Goal: Task Accomplishment & Management: Manage account settings

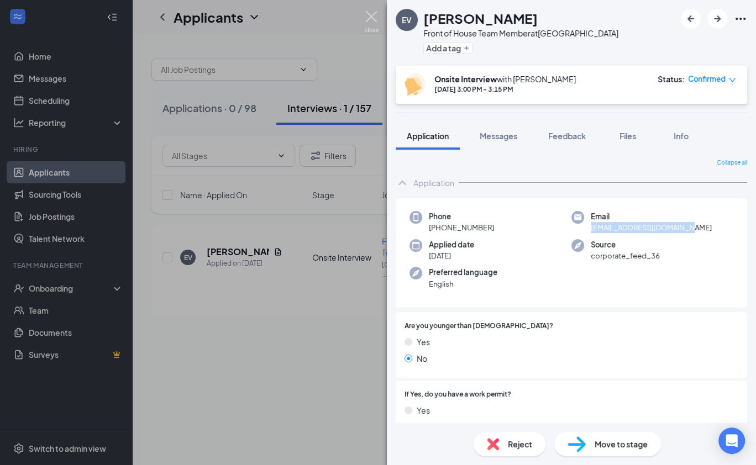
click at [367, 20] on img at bounding box center [372, 22] width 14 height 22
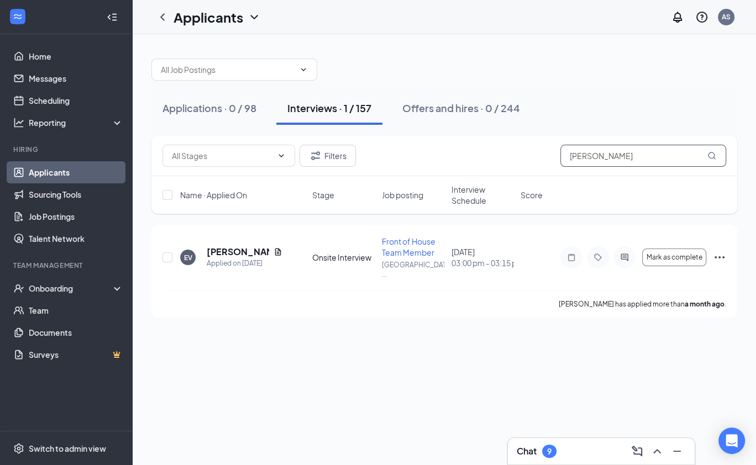
click at [640, 161] on input "[PERSON_NAME]" at bounding box center [643, 156] width 166 height 22
drag, startPoint x: 640, startPoint y: 161, endPoint x: 569, endPoint y: 156, distance: 72.0
click at [569, 157] on input "[PERSON_NAME]" at bounding box center [643, 156] width 166 height 22
paste input "[PERSON_NAME] [PERSON_NAME]"
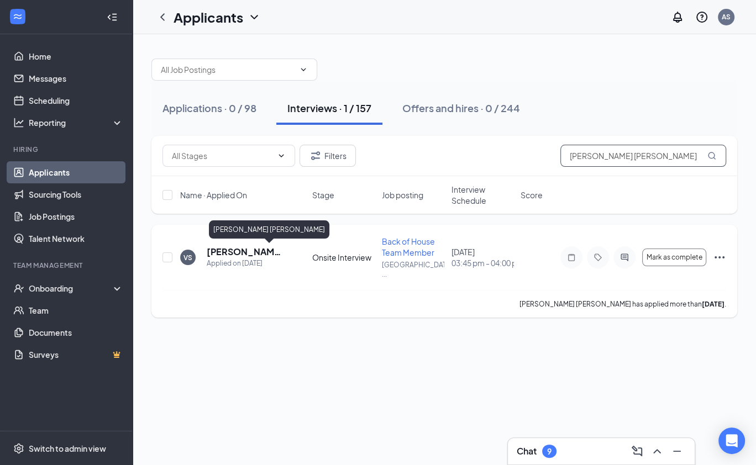
type input "[PERSON_NAME] [PERSON_NAME]"
click at [232, 254] on h5 "[PERSON_NAME] [PERSON_NAME]" at bounding box center [245, 252] width 76 height 12
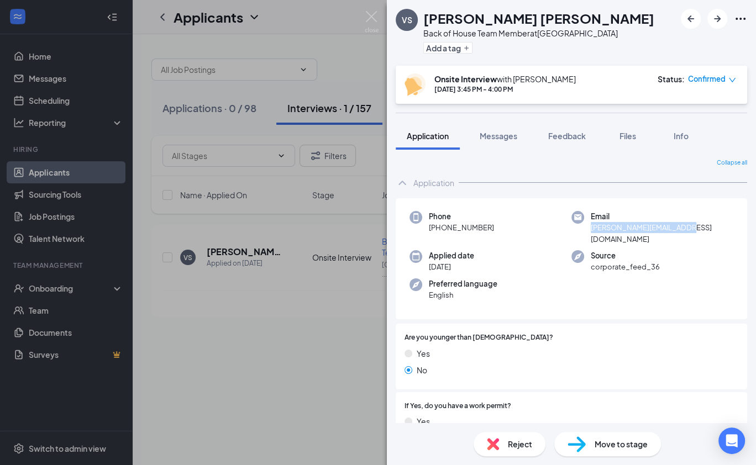
drag, startPoint x: 690, startPoint y: 230, endPoint x: 590, endPoint y: 229, distance: 100.6
click at [590, 229] on div "Email [PERSON_NAME][EMAIL_ADDRESS][DOMAIN_NAME]" at bounding box center [652, 228] width 162 height 34
copy span "[PERSON_NAME][EMAIL_ADDRESS][DOMAIN_NAME]"
click at [497, 227] on div "Phone [PHONE_NUMBER]" at bounding box center [490, 228] width 162 height 34
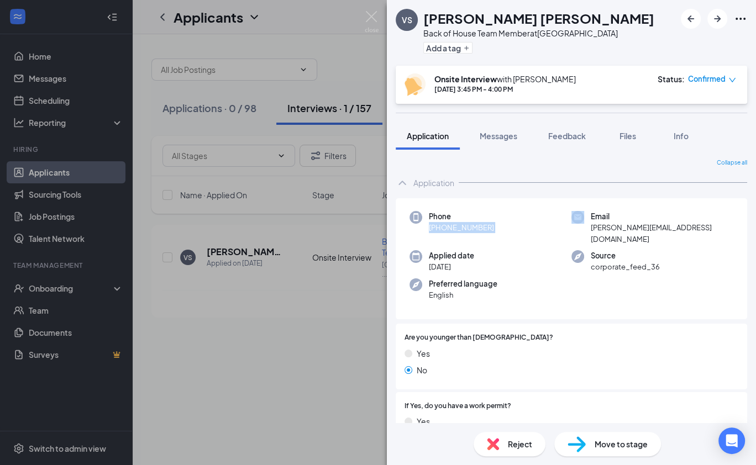
drag, startPoint x: 497, startPoint y: 227, endPoint x: 499, endPoint y: 234, distance: 7.4
click at [499, 234] on div "Phone [PHONE_NUMBER] Email [PERSON_NAME][EMAIL_ADDRESS][DOMAIN_NAME] Applied da…" at bounding box center [571, 258] width 351 height 121
copy span "[PHONE_NUMBER]"
click at [366, 17] on img at bounding box center [372, 22] width 14 height 22
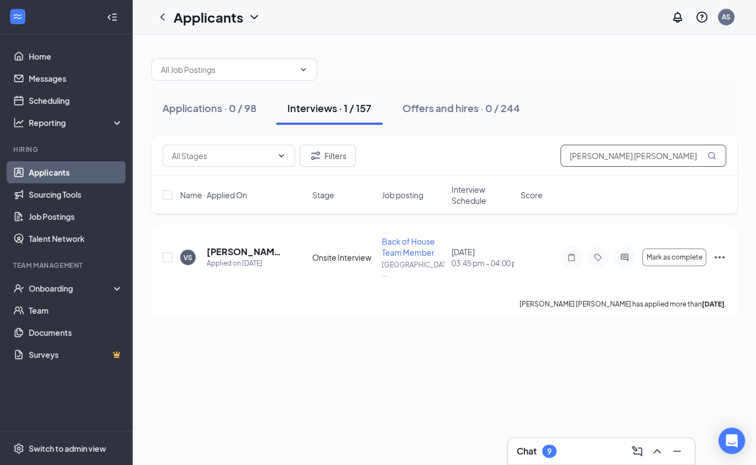
click at [622, 157] on input "[PERSON_NAME] [PERSON_NAME]" at bounding box center [643, 156] width 166 height 22
drag, startPoint x: 648, startPoint y: 157, endPoint x: 558, endPoint y: 151, distance: 90.3
click at [558, 151] on div "Filters [PERSON_NAME] [PERSON_NAME]" at bounding box center [444, 156] width 564 height 22
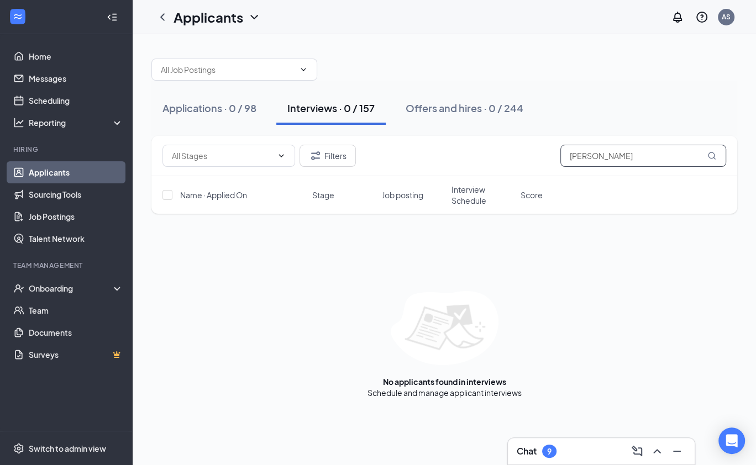
type input "[PERSON_NAME]"
click at [335, 147] on button "Filters" at bounding box center [328, 156] width 56 height 22
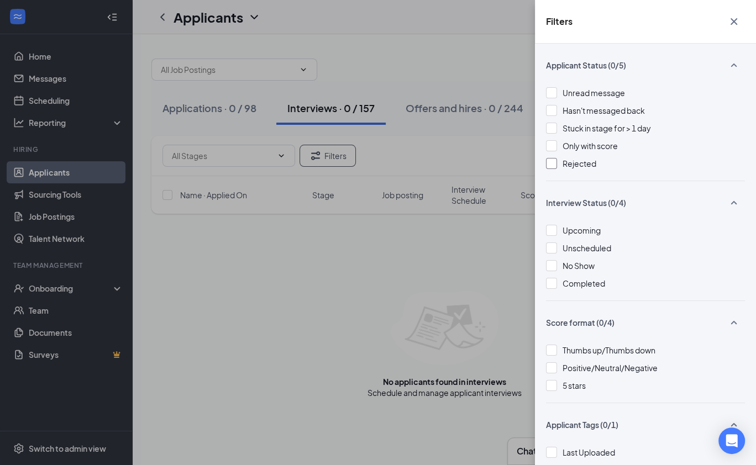
click at [552, 164] on div at bounding box center [551, 163] width 11 height 11
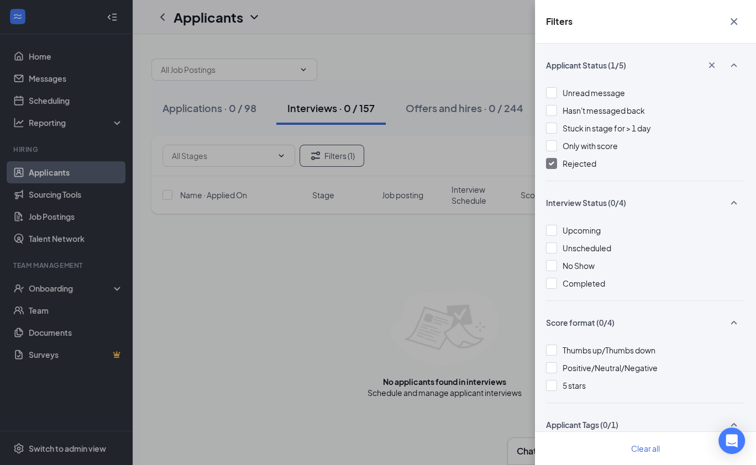
click at [466, 271] on div "Filters Applicant Status (1/5) Unread message Hasn't messaged back Stuck in sta…" at bounding box center [378, 232] width 756 height 465
click at [439, 260] on div "Filters Applicant Status (1/5) Unread message Hasn't messaged back Stuck in sta…" at bounding box center [378, 232] width 756 height 465
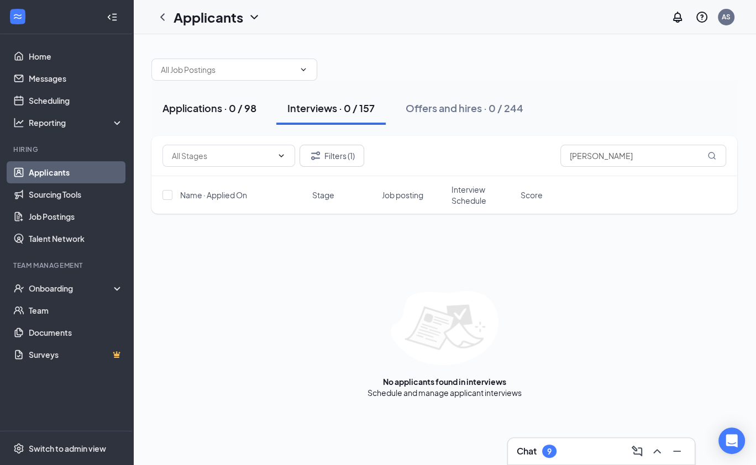
click at [197, 108] on div "Applications · 0 / 98" at bounding box center [209, 108] width 94 height 14
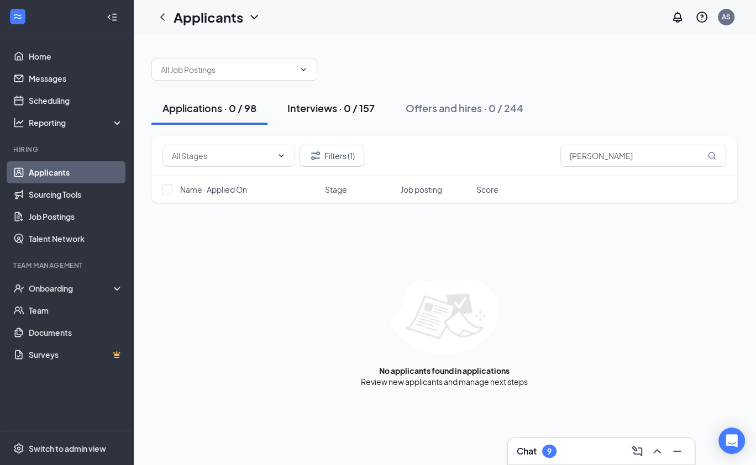
click at [321, 104] on div "Interviews · 0 / 157" at bounding box center [330, 108] width 87 height 14
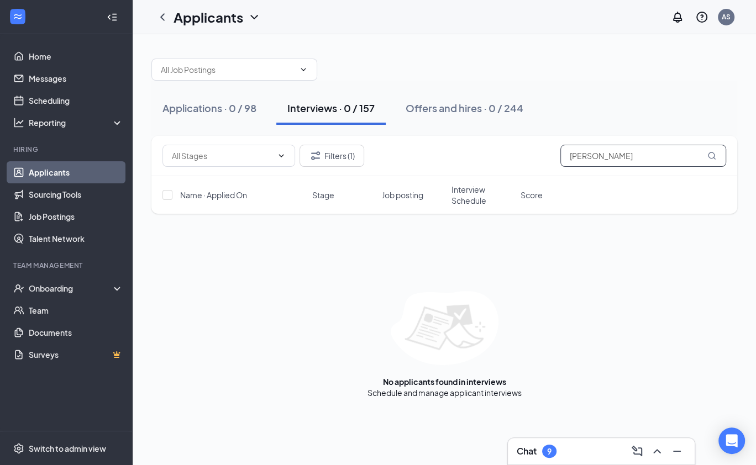
drag, startPoint x: 626, startPoint y: 154, endPoint x: 556, endPoint y: 157, distance: 70.3
click at [556, 157] on div "Filters (1) [PERSON_NAME]" at bounding box center [444, 156] width 564 height 22
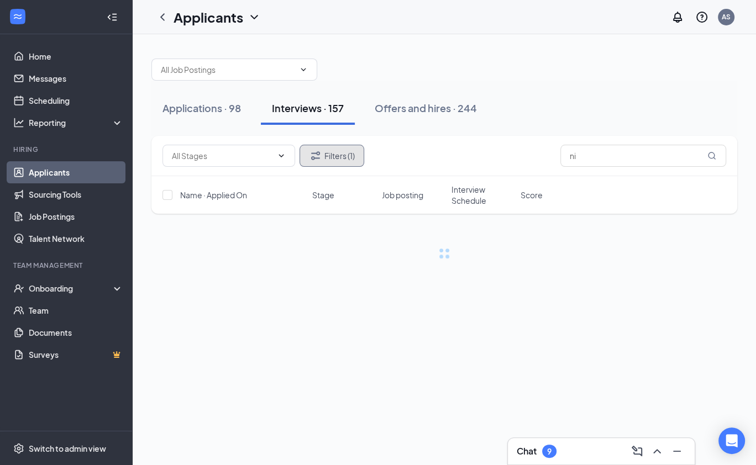
click at [349, 156] on button "Filters (1)" at bounding box center [332, 156] width 65 height 22
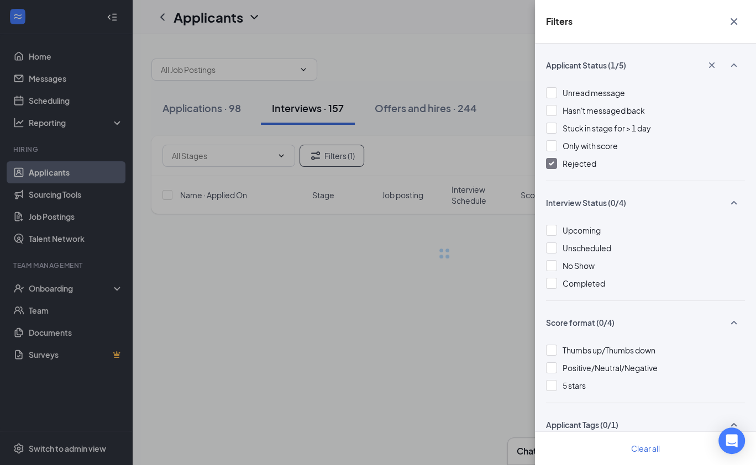
click at [549, 162] on img at bounding box center [552, 163] width 6 height 4
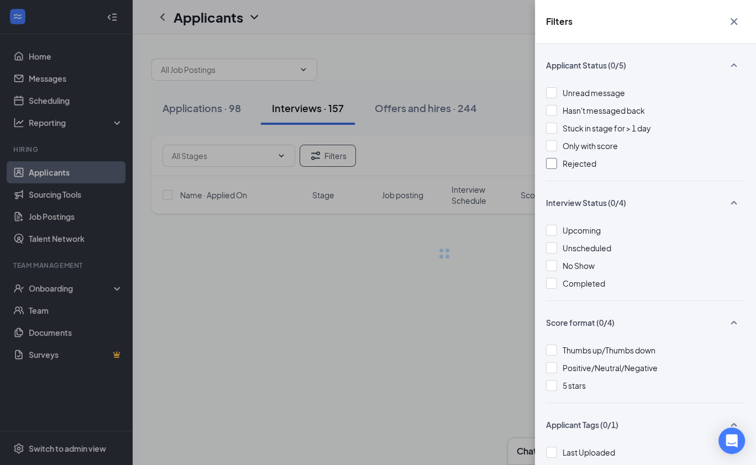
click at [482, 256] on div "Filters Applicant Status (0/5) Unread message Hasn't messaged back Stuck in sta…" at bounding box center [378, 232] width 756 height 465
click at [733, 17] on icon "Cross" at bounding box center [733, 21] width 13 height 13
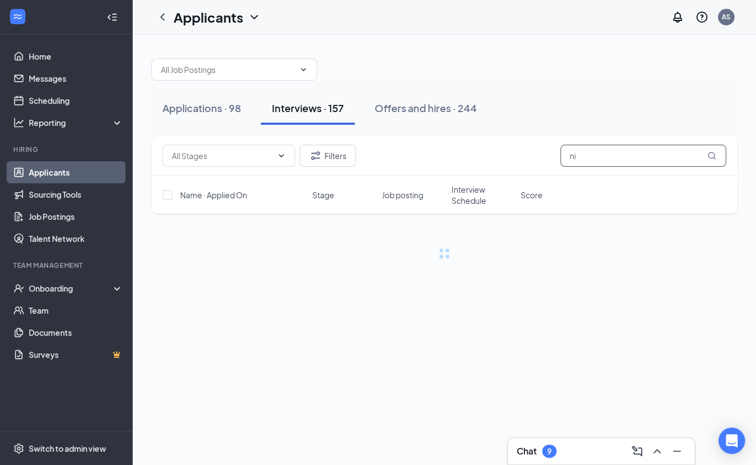
click at [595, 154] on input "ni" at bounding box center [643, 156] width 166 height 22
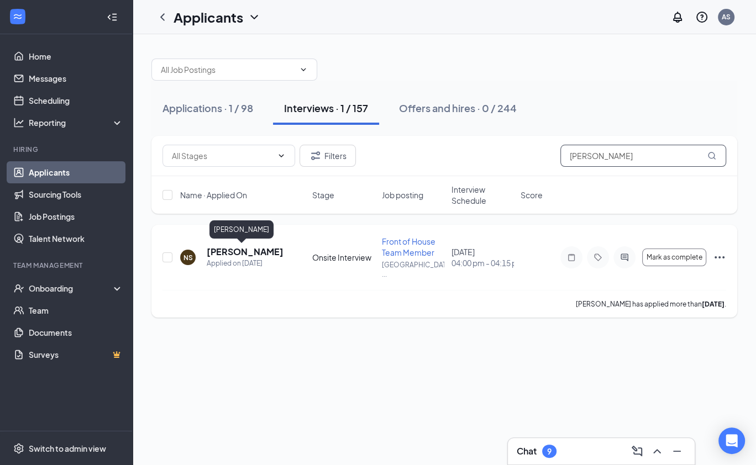
type input "[PERSON_NAME]"
click at [243, 254] on h5 "[PERSON_NAME]" at bounding box center [245, 252] width 76 height 12
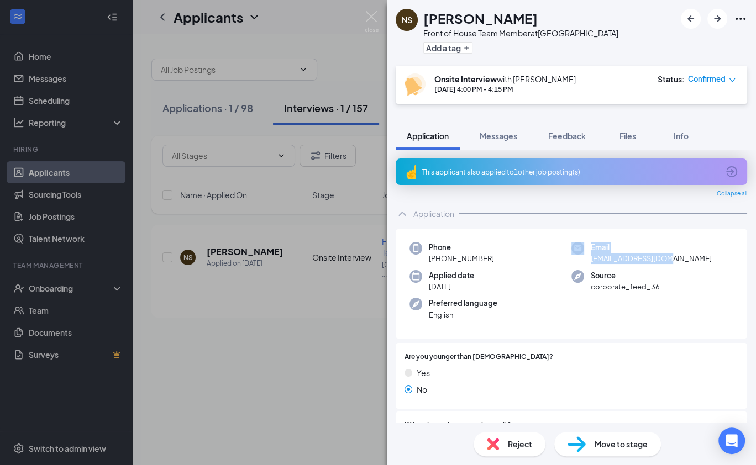
drag, startPoint x: 681, startPoint y: 257, endPoint x: 581, endPoint y: 257, distance: 100.6
click at [581, 257] on div "Email [EMAIL_ADDRESS][DOMAIN_NAME]" at bounding box center [652, 253] width 162 height 23
click at [645, 265] on div "Phone [PHONE_NUMBER] Email [EMAIL_ADDRESS][DOMAIN_NAME] Applied date [DATE] Sou…" at bounding box center [571, 284] width 351 height 110
drag, startPoint x: 679, startPoint y: 257, endPoint x: 586, endPoint y: 257, distance: 92.3
click at [586, 257] on div "Email [EMAIL_ADDRESS][DOMAIN_NAME]" at bounding box center [652, 253] width 162 height 23
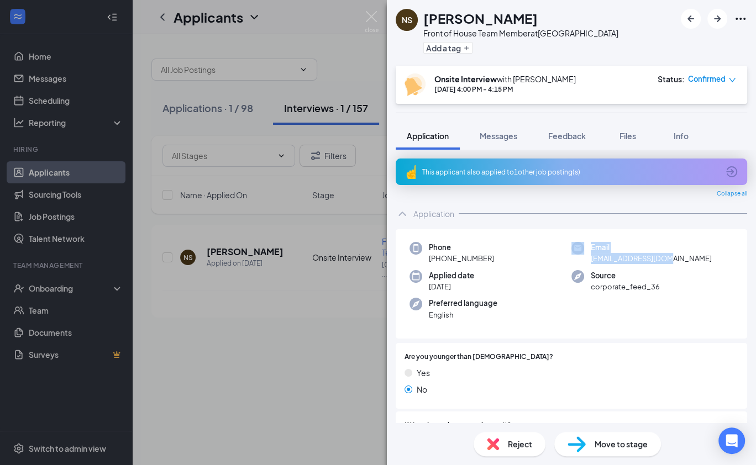
copy div "Email [EMAIL_ADDRESS][DOMAIN_NAME]"
drag, startPoint x: 503, startPoint y: 261, endPoint x: 439, endPoint y: 261, distance: 64.1
click at [439, 261] on div "Phone [PHONE_NUMBER]" at bounding box center [490, 253] width 162 height 23
copy span "[PHONE_NUMBER]"
drag, startPoint x: 676, startPoint y: 263, endPoint x: 589, endPoint y: 259, distance: 86.9
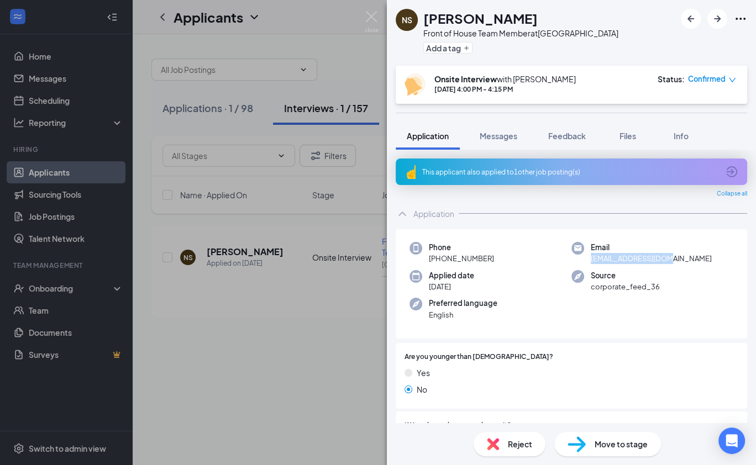
click at [589, 259] on div "Email [EMAIL_ADDRESS][DOMAIN_NAME]" at bounding box center [652, 253] width 162 height 23
copy span "[EMAIL_ADDRESS][DOMAIN_NAME]"
click at [59, 107] on div "NS [PERSON_NAME] Front of House Team Member at [GEOGRAPHIC_DATA] Add a tag Onsi…" at bounding box center [378, 232] width 756 height 465
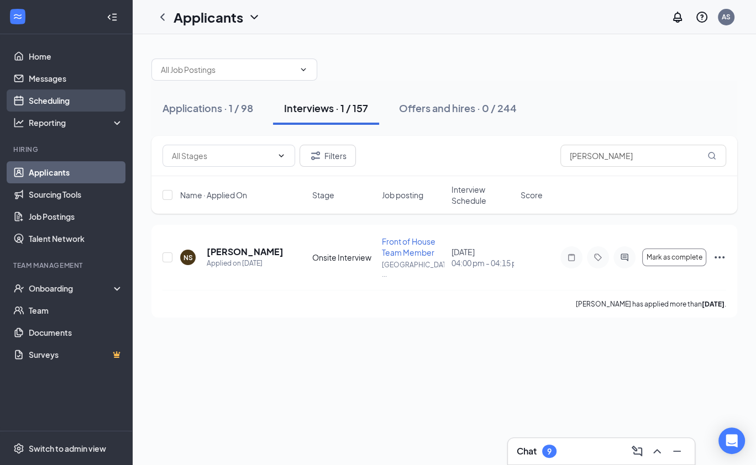
click at [47, 103] on link "Scheduling" at bounding box center [76, 101] width 94 height 22
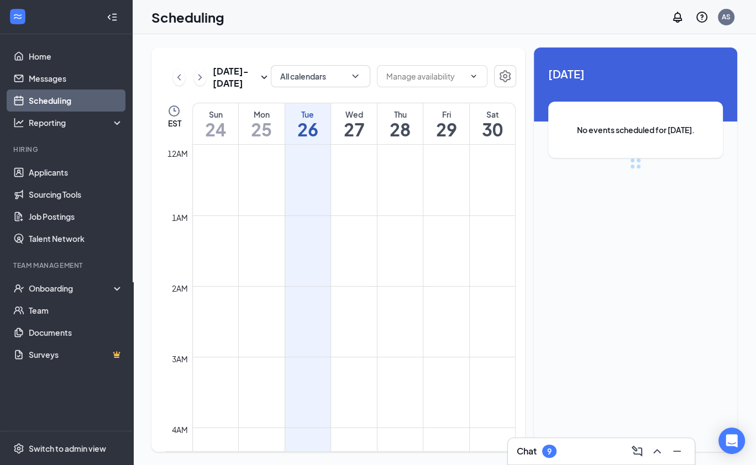
scroll to position [543, 0]
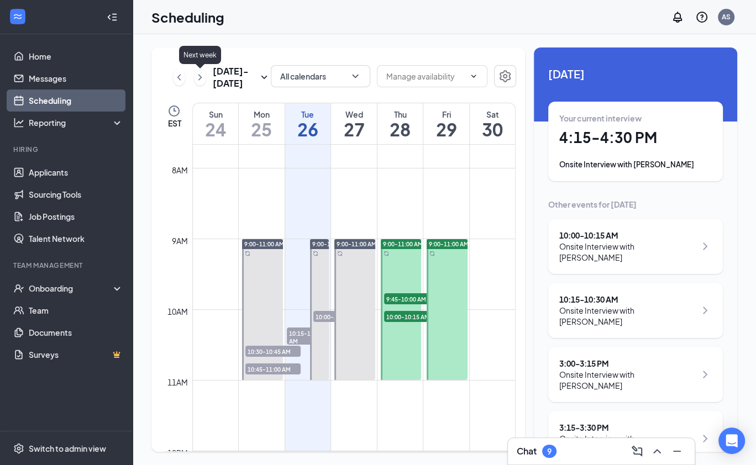
click at [198, 80] on icon "ChevronRight" at bounding box center [200, 77] width 11 height 13
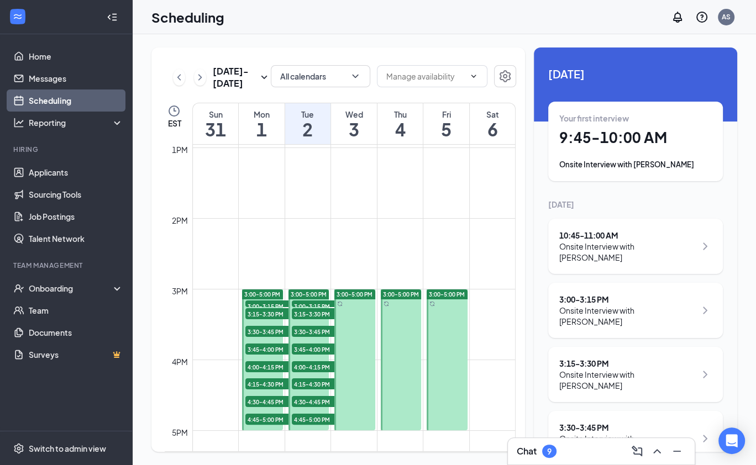
scroll to position [928, 0]
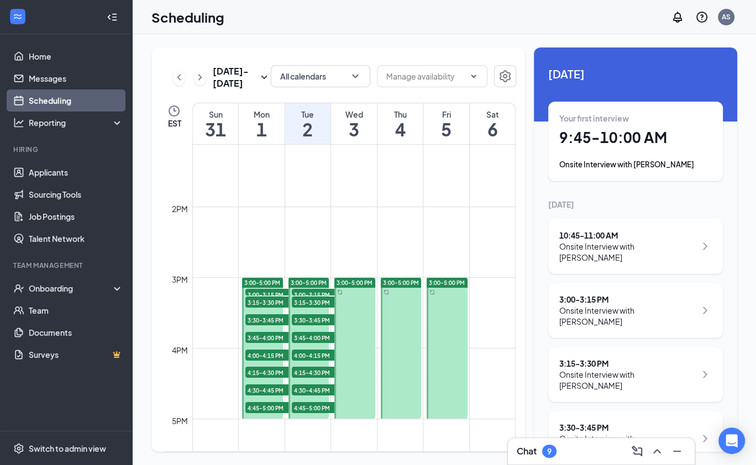
click at [256, 373] on span "4:15-4:30 PM" at bounding box center [272, 372] width 55 height 11
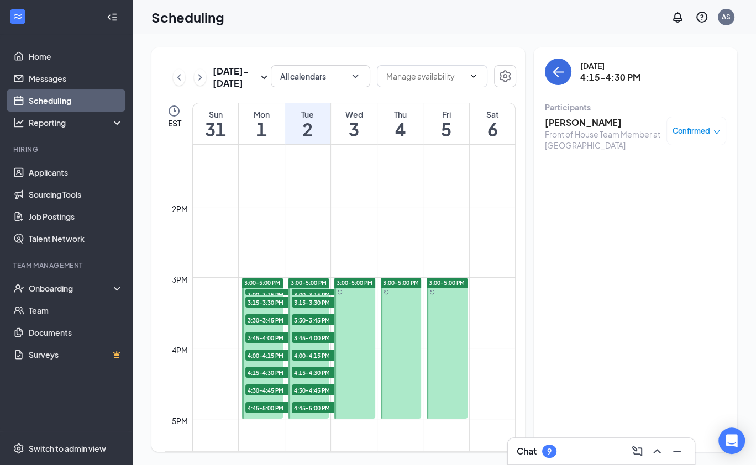
click at [256, 385] on span "4:30-4:45 PM" at bounding box center [272, 390] width 55 height 11
click at [262, 293] on span "3:00-3:15 PM" at bounding box center [272, 294] width 55 height 11
click at [262, 298] on span "3:15-3:30 PM" at bounding box center [272, 302] width 55 height 11
click at [256, 320] on span "3:30-3:45 PM" at bounding box center [272, 319] width 55 height 11
click at [265, 136] on h1 "1" at bounding box center [262, 129] width 46 height 19
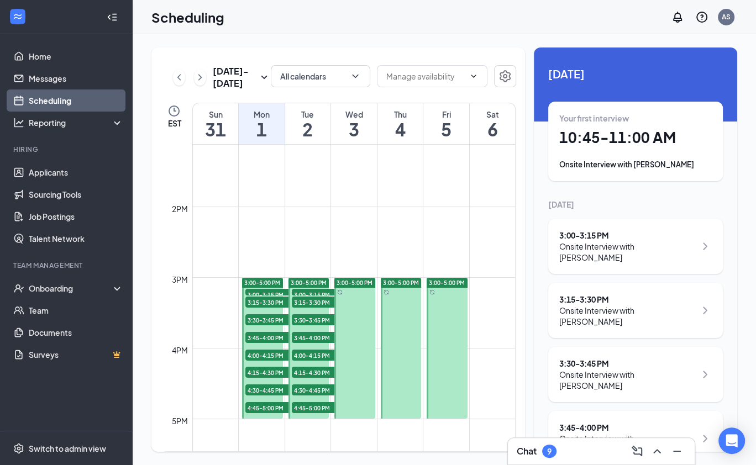
click at [261, 356] on span "4:00-4:15 PM" at bounding box center [272, 355] width 55 height 11
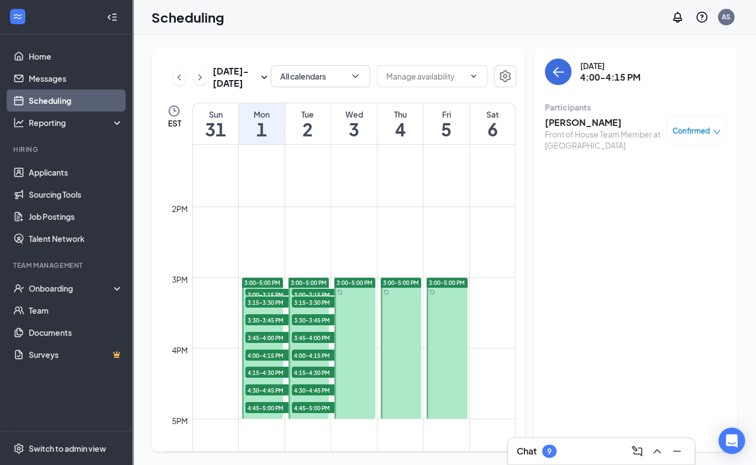
click at [260, 370] on span "4:15-4:30 PM" at bounding box center [272, 372] width 55 height 11
click at [261, 386] on span "4:30-4:45 PM" at bounding box center [272, 390] width 55 height 11
click at [261, 409] on span "4:45-5:00 PM" at bounding box center [272, 407] width 55 height 11
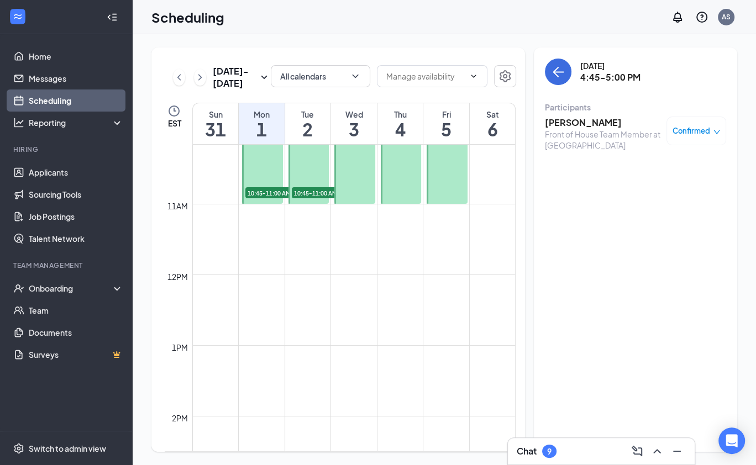
scroll to position [545, 0]
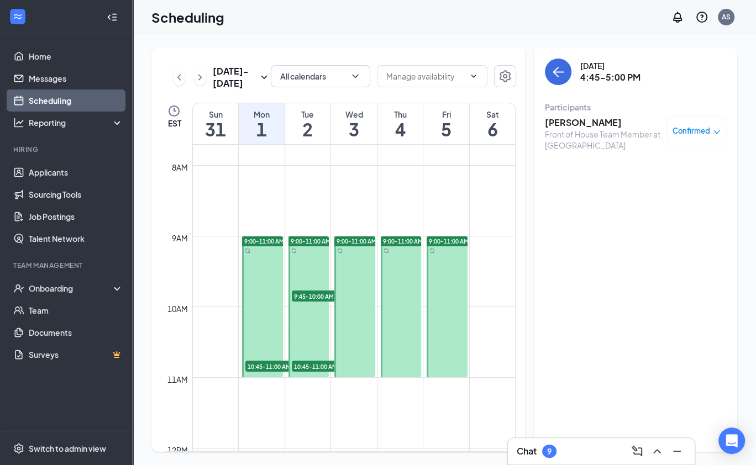
click at [264, 357] on div at bounding box center [262, 307] width 41 height 141
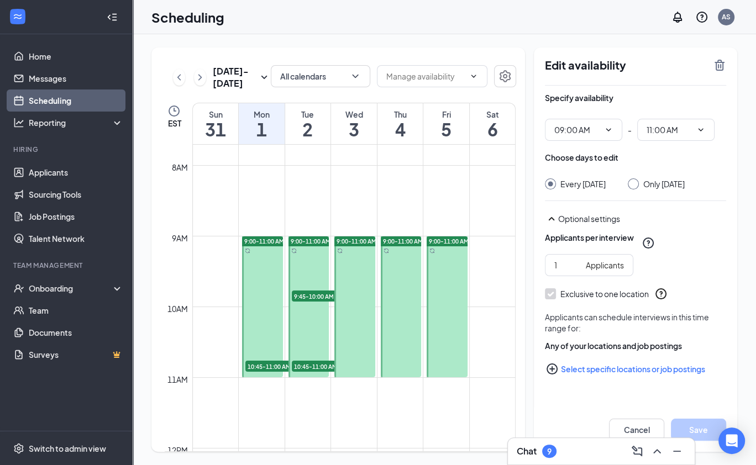
click at [261, 361] on span "10:45-11:00 AM" at bounding box center [272, 366] width 55 height 11
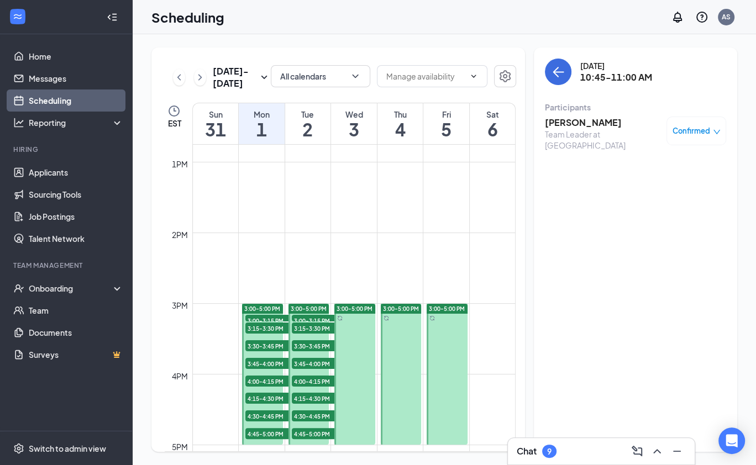
scroll to position [915, 0]
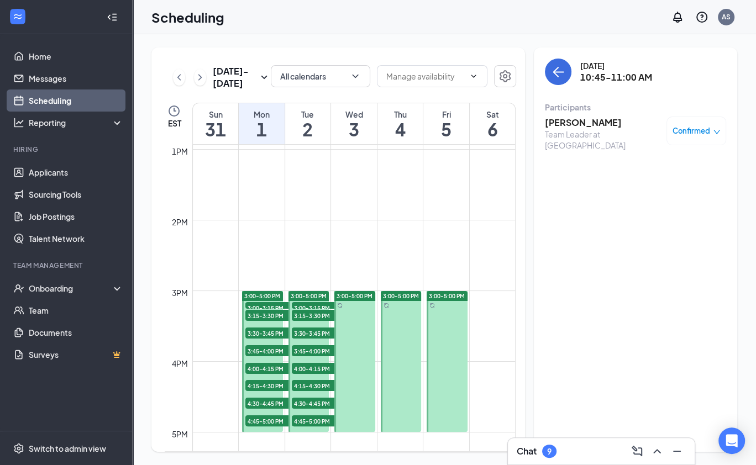
click at [267, 334] on span "3:30-3:45 PM" at bounding box center [272, 333] width 55 height 11
click at [54, 177] on link "Applicants" at bounding box center [76, 172] width 94 height 22
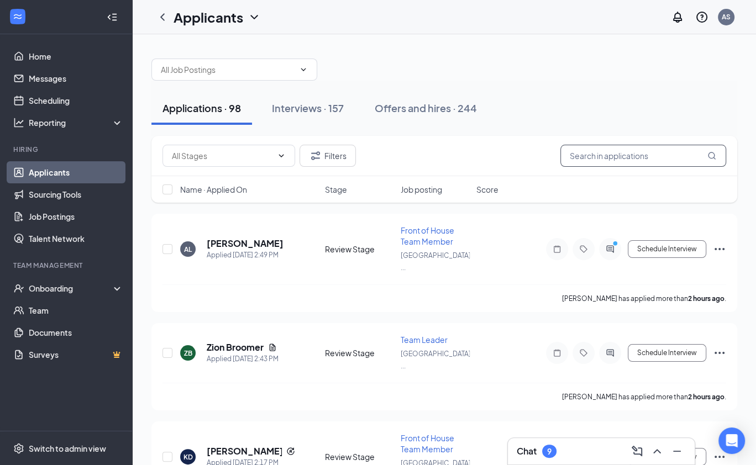
click at [576, 148] on input "text" at bounding box center [643, 156] width 166 height 22
paste input "[PERSON_NAME]"
type input "[PERSON_NAME]"
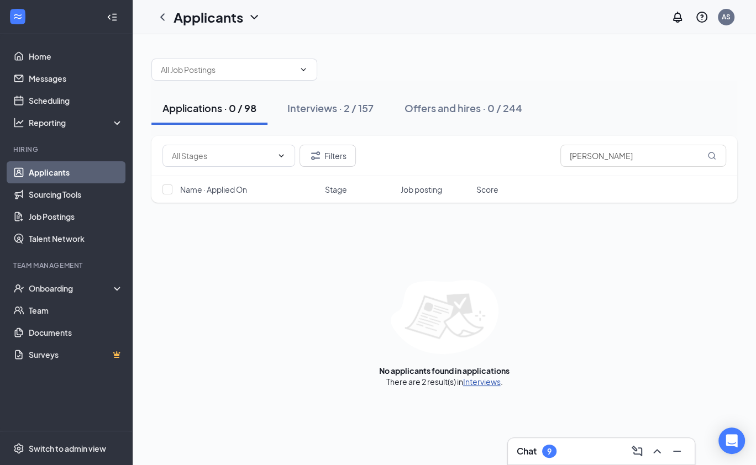
click at [480, 381] on link "Interviews" at bounding box center [482, 382] width 38 height 10
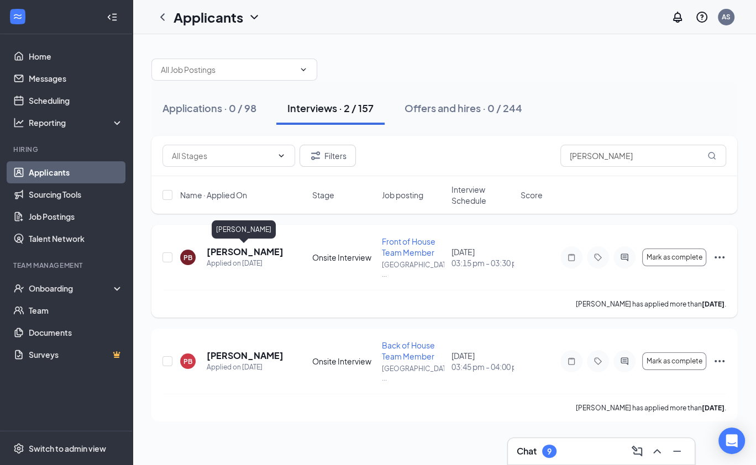
click at [229, 255] on h5 "[PERSON_NAME]" at bounding box center [245, 252] width 76 height 12
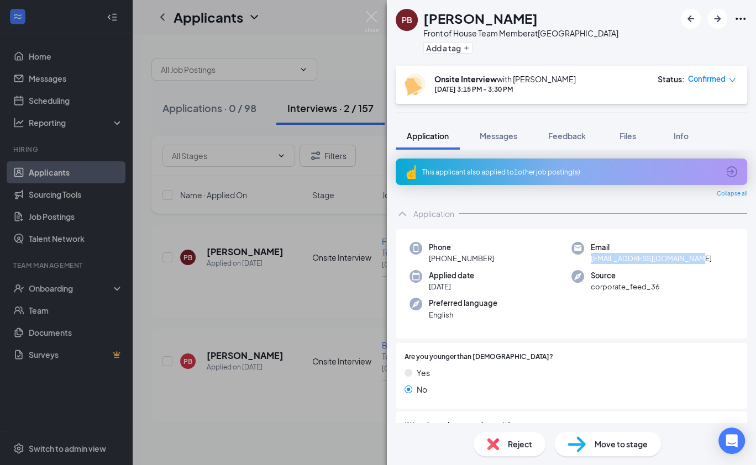
drag, startPoint x: 706, startPoint y: 259, endPoint x: 587, endPoint y: 264, distance: 118.4
click at [587, 264] on div "Email [EMAIL_ADDRESS][DOMAIN_NAME]" at bounding box center [652, 253] width 162 height 23
copy span "[EMAIL_ADDRESS][DOMAIN_NAME]"
click at [69, 102] on div "PB [PERSON_NAME] Front of House Team Member at [GEOGRAPHIC_DATA] Add a tag Onsi…" at bounding box center [378, 232] width 756 height 465
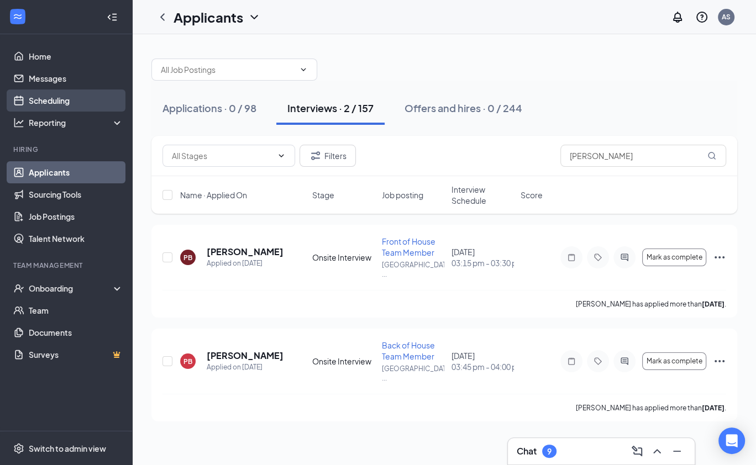
click at [48, 102] on link "Scheduling" at bounding box center [76, 101] width 94 height 22
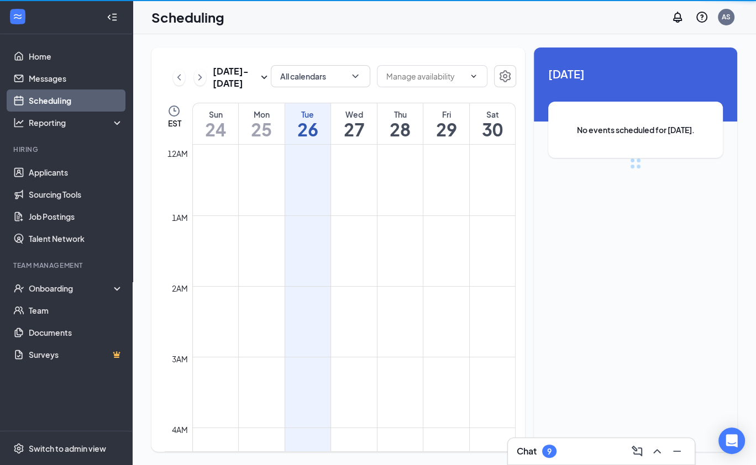
scroll to position [543, 0]
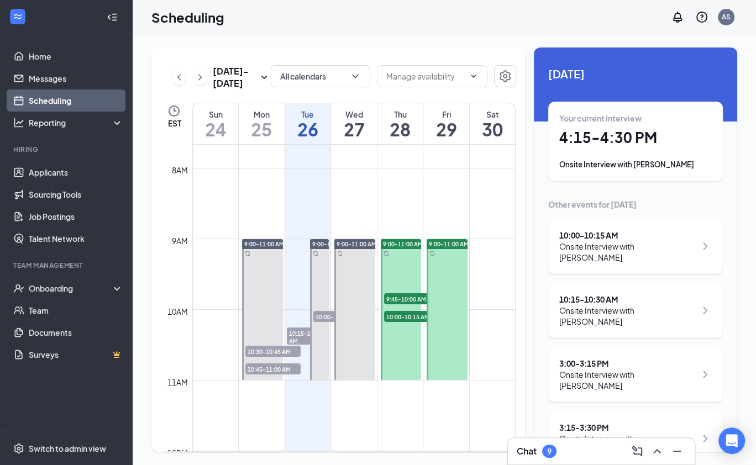
click at [325, 313] on span "10:00-10:15 AM" at bounding box center [340, 316] width 55 height 11
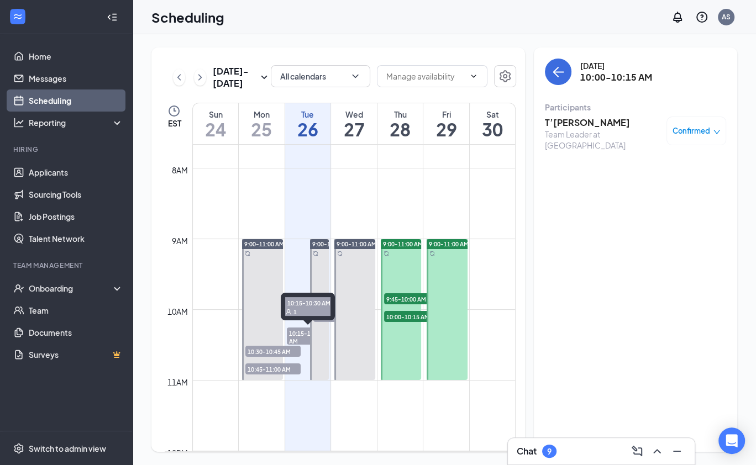
click at [302, 332] on span "10:15-10:30 AM" at bounding box center [308, 337] width 43 height 19
click at [301, 336] on span "10:15-10:30 AM" at bounding box center [308, 337] width 43 height 19
click at [321, 314] on span "10:00-10:15 AM" at bounding box center [340, 316] width 55 height 11
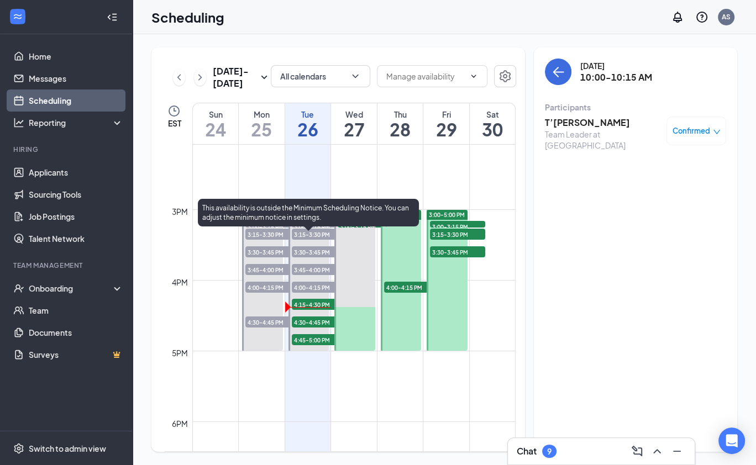
scroll to position [1004, 0]
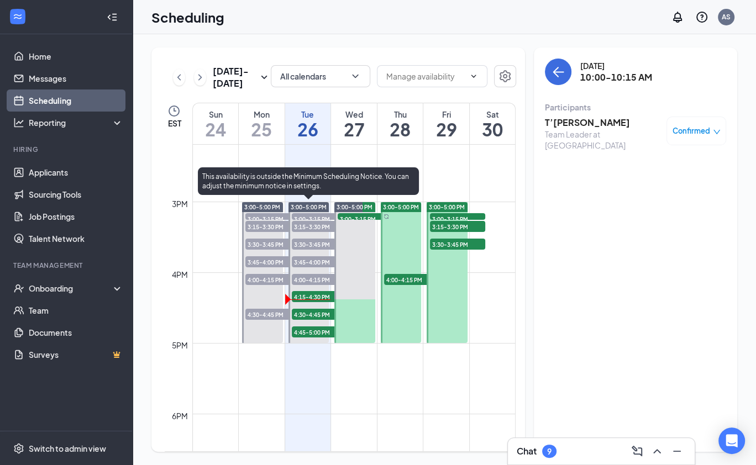
click at [322, 294] on span "4:15-4:30 PM" at bounding box center [319, 296] width 55 height 11
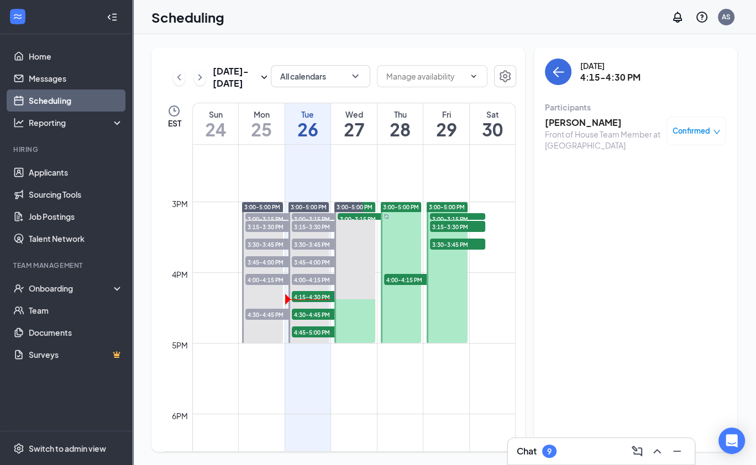
click at [711, 127] on div "Confirmed" at bounding box center [697, 130] width 48 height 11
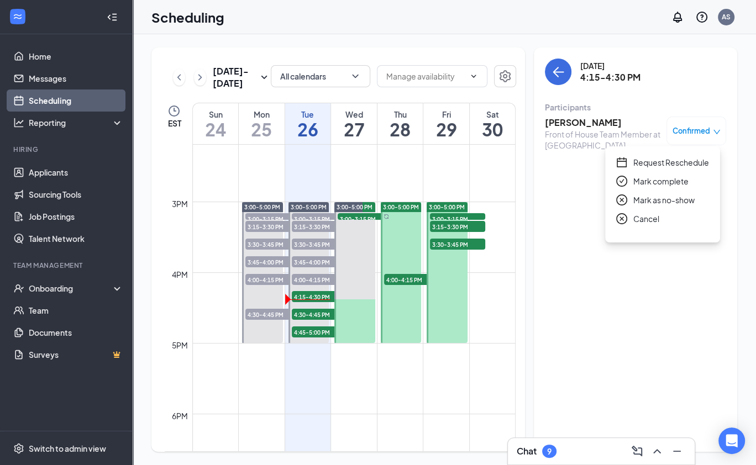
click at [662, 201] on span "Mark as no-show" at bounding box center [663, 200] width 61 height 12
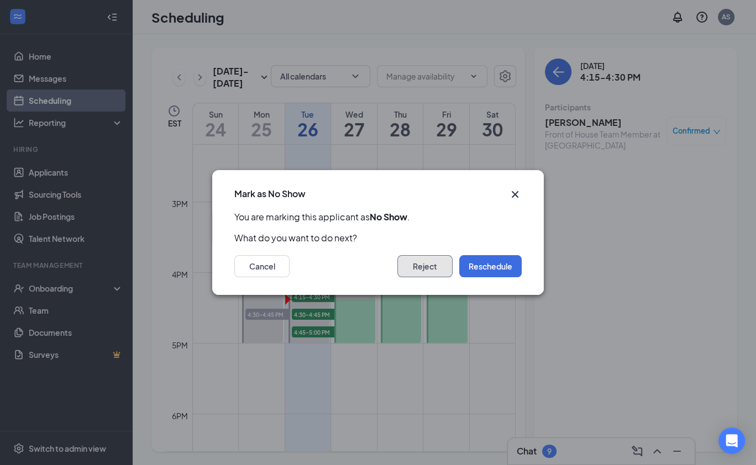
click at [437, 268] on button "Reject" at bounding box center [424, 266] width 55 height 22
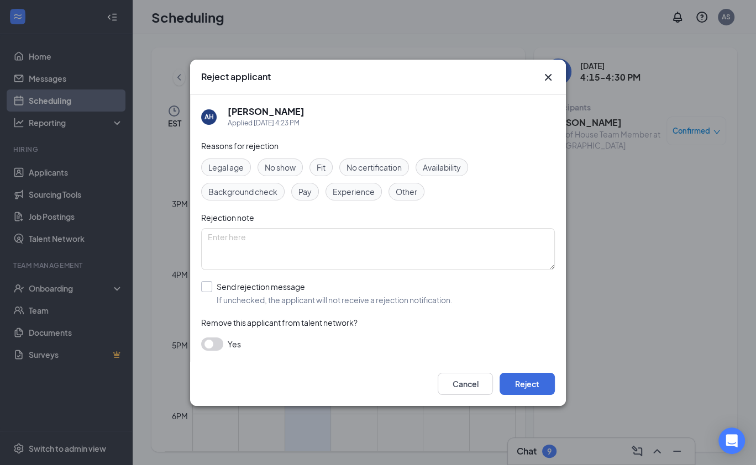
click at [209, 286] on input "Send rejection message If unchecked, the applicant will not receive a rejection…" at bounding box center [326, 293] width 251 height 24
checkbox input "true"
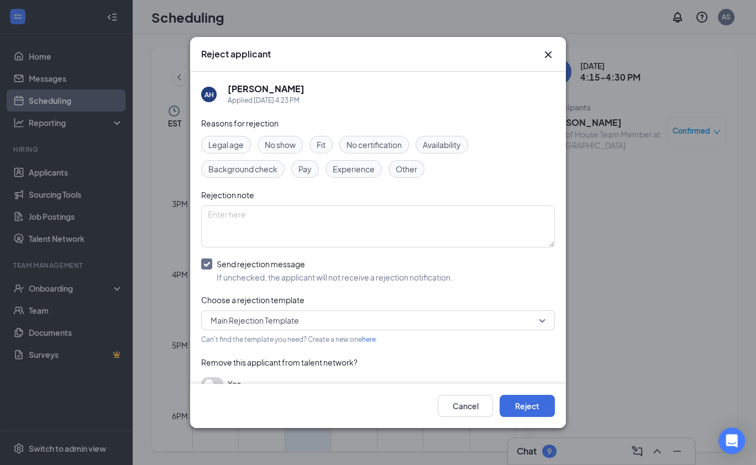
click at [298, 324] on span "Main Rejection Template" at bounding box center [255, 320] width 88 height 17
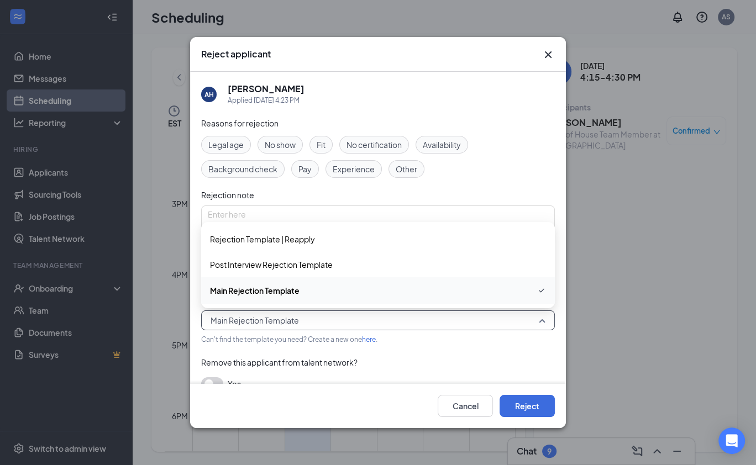
click at [428, 349] on div "Reasons for rejection Legal age No show Fit No certification Availability Backg…" at bounding box center [378, 259] width 354 height 285
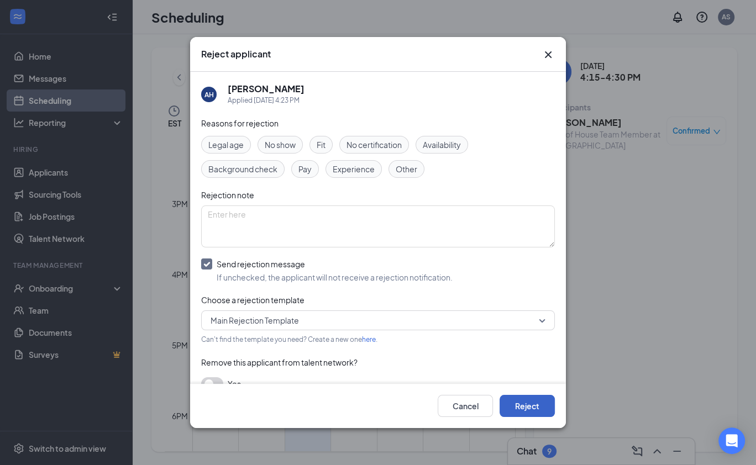
click at [529, 411] on button "Reject" at bounding box center [527, 406] width 55 height 22
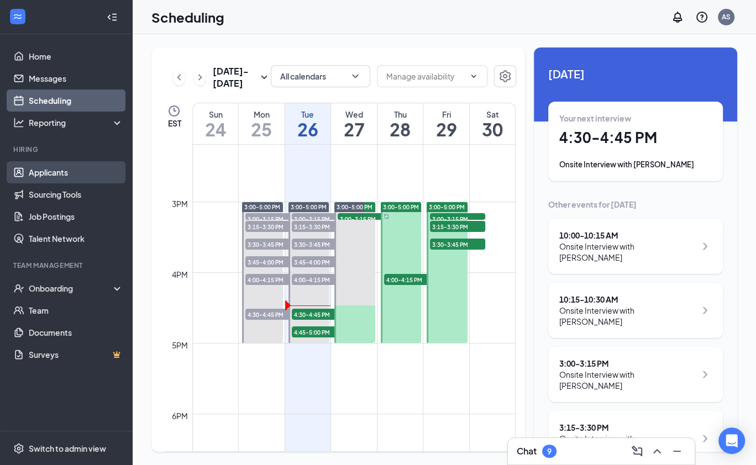
click at [45, 180] on link "Applicants" at bounding box center [76, 172] width 94 height 22
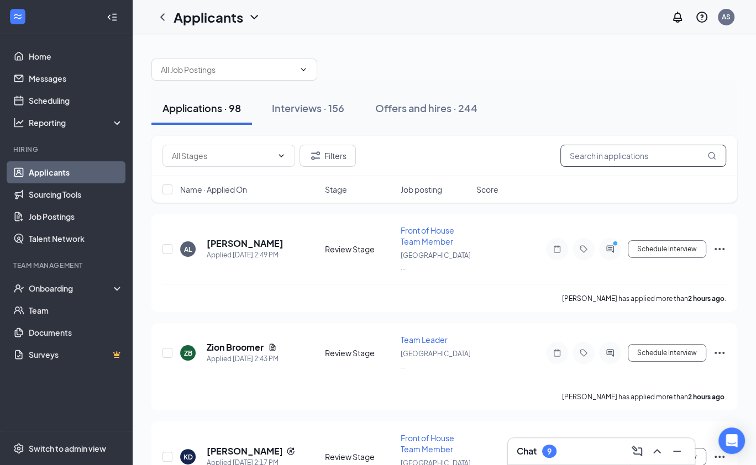
click at [617, 158] on input "text" at bounding box center [643, 156] width 166 height 22
paste input "[PERSON_NAME]"
type input "[PERSON_NAME]"
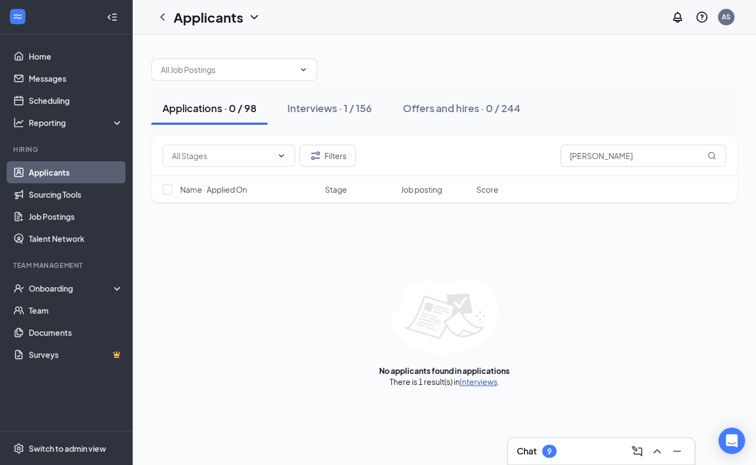
click at [476, 380] on link "Interviews" at bounding box center [479, 382] width 38 height 10
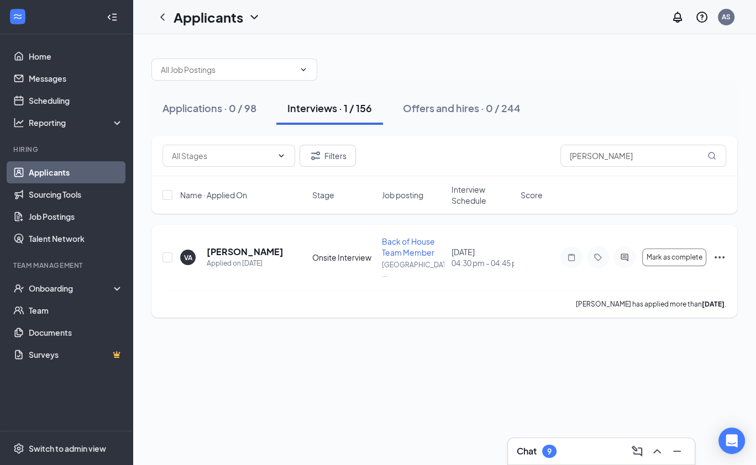
click at [213, 254] on h5 "[PERSON_NAME]" at bounding box center [245, 252] width 76 height 12
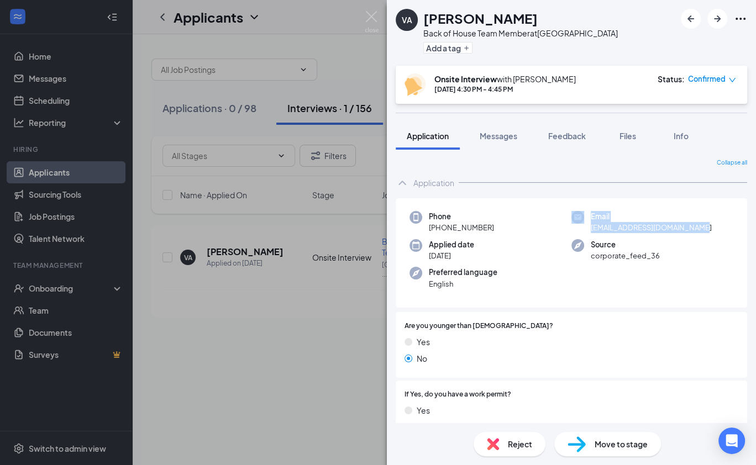
drag, startPoint x: 711, startPoint y: 230, endPoint x: 585, endPoint y: 228, distance: 126.0
click at [585, 228] on div "Email [EMAIL_ADDRESS][DOMAIN_NAME]" at bounding box center [652, 222] width 162 height 23
click at [661, 231] on span "[EMAIL_ADDRESS][DOMAIN_NAME]" at bounding box center [651, 227] width 121 height 11
drag, startPoint x: 710, startPoint y: 228, endPoint x: 588, endPoint y: 232, distance: 122.2
click at [588, 232] on div "Email [EMAIL_ADDRESS][DOMAIN_NAME]" at bounding box center [652, 222] width 162 height 23
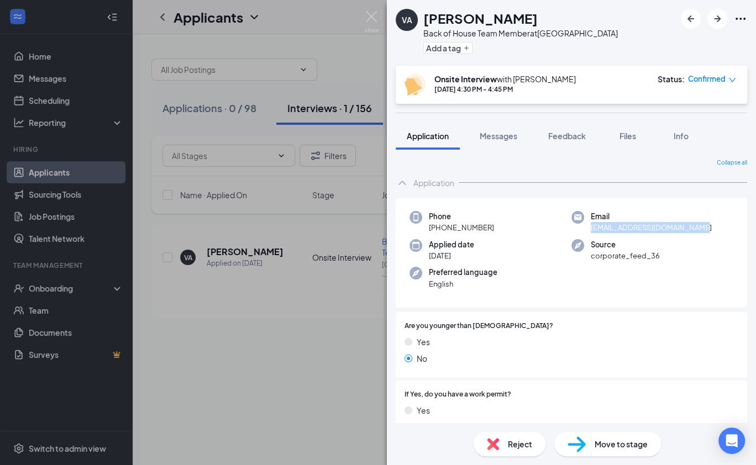
copy span "[EMAIL_ADDRESS][DOMAIN_NAME]"
drag, startPoint x: 496, startPoint y: 225, endPoint x: 438, endPoint y: 229, distance: 57.6
click at [438, 229] on div "Phone [PHONE_NUMBER]" at bounding box center [490, 222] width 162 height 23
copy span "[PHONE_NUMBER]"
click at [60, 98] on div "VA [PERSON_NAME] Back of House Team Member at [GEOGRAPHIC_DATA] Add a tag Onsit…" at bounding box center [378, 232] width 756 height 465
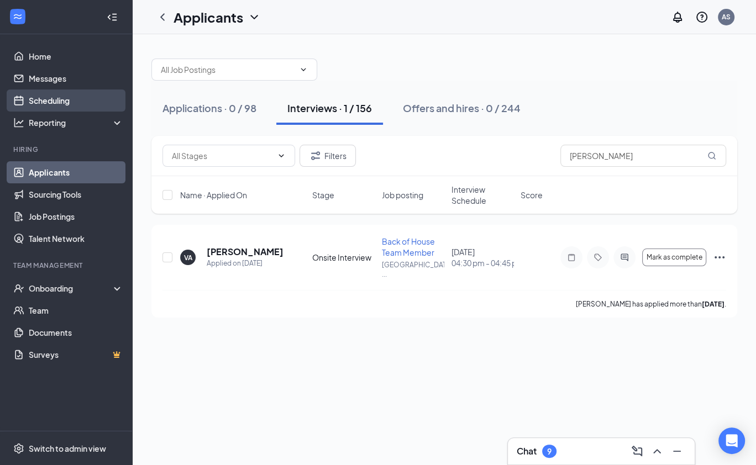
click at [59, 101] on link "Scheduling" at bounding box center [76, 101] width 94 height 22
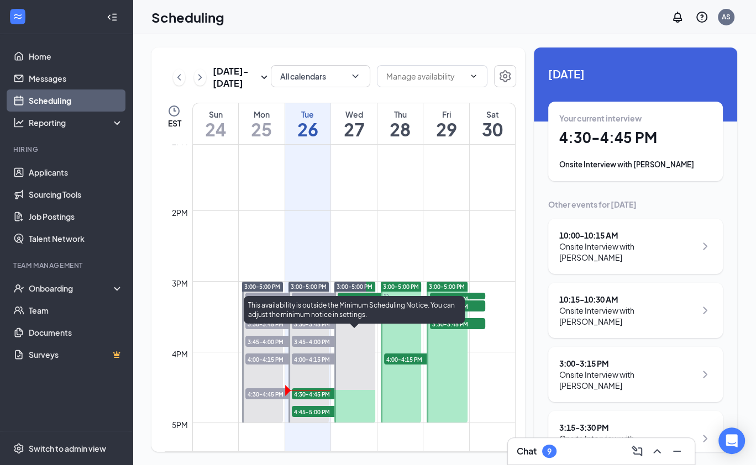
scroll to position [948, 0]
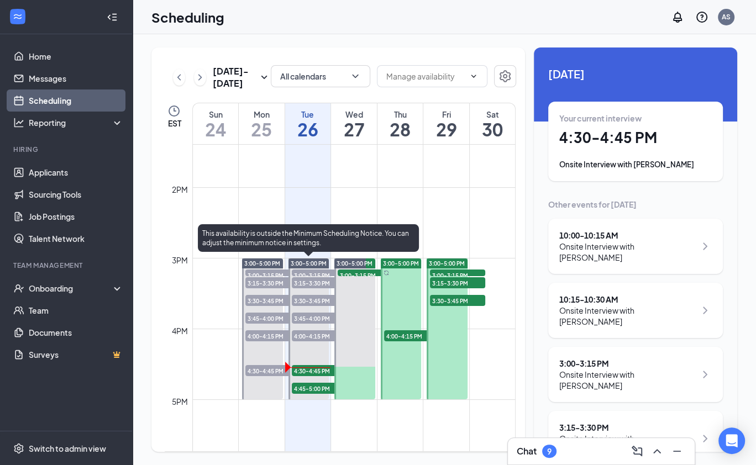
click at [305, 370] on span "4:30-4:45 PM" at bounding box center [319, 370] width 55 height 11
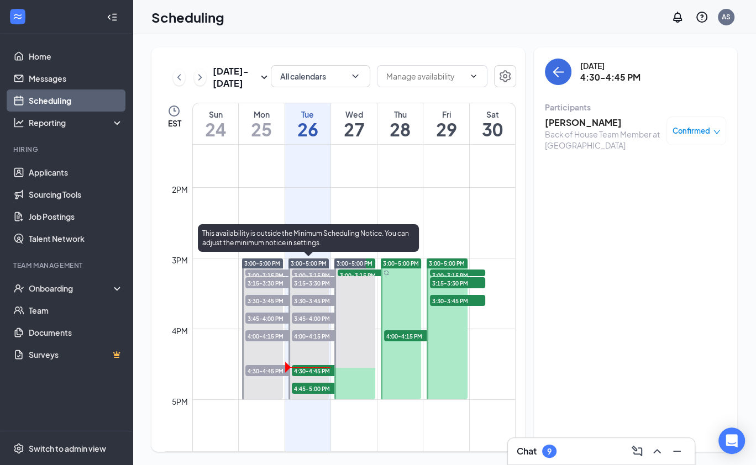
click at [306, 390] on span "4:45-5:00 PM" at bounding box center [319, 388] width 55 height 11
click at [315, 334] on span "4:00-4:15 PM" at bounding box center [319, 335] width 55 height 11
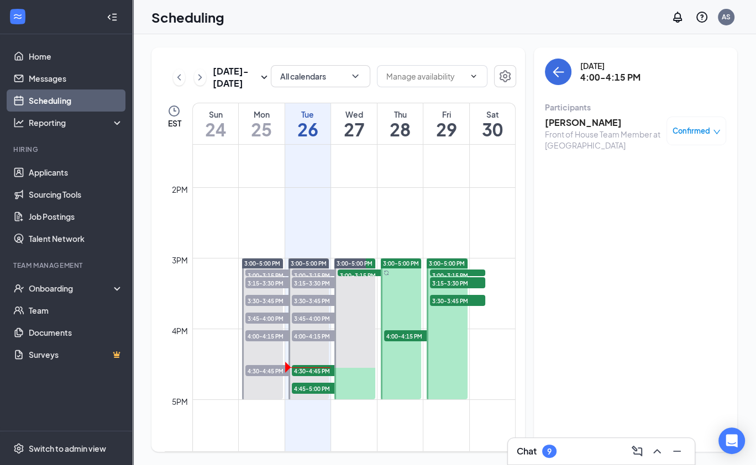
click at [708, 128] on span "Confirmed" at bounding box center [692, 130] width 38 height 11
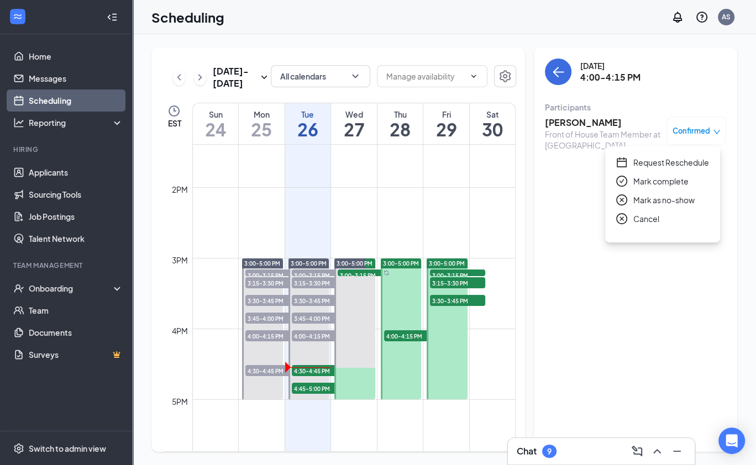
click at [669, 202] on span "Mark as no-show" at bounding box center [663, 200] width 61 height 12
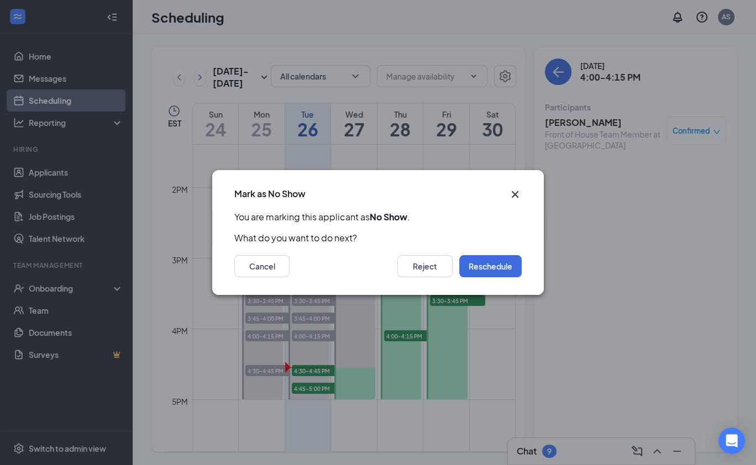
click at [517, 188] on icon "Cross" at bounding box center [514, 194] width 13 height 13
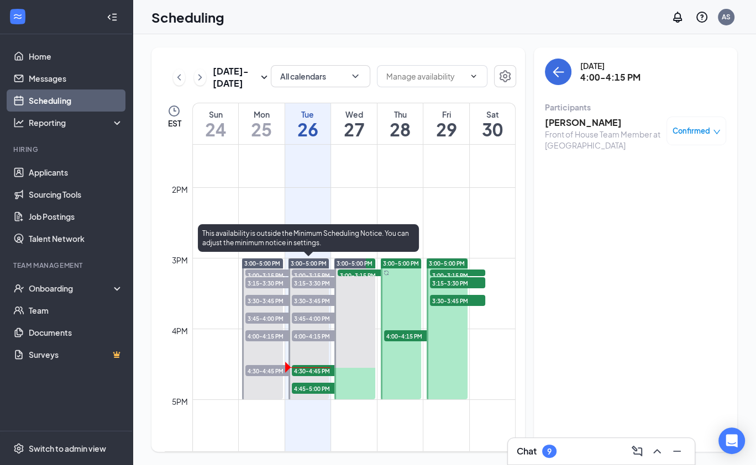
click at [308, 335] on span "4:00-4:15 PM" at bounding box center [319, 335] width 55 height 11
click at [309, 318] on span "3:45-4:00 PM" at bounding box center [319, 318] width 55 height 11
click at [308, 332] on span "4:00-4:15 PM" at bounding box center [319, 335] width 55 height 11
